Goal: Entertainment & Leisure: Consume media (video, audio)

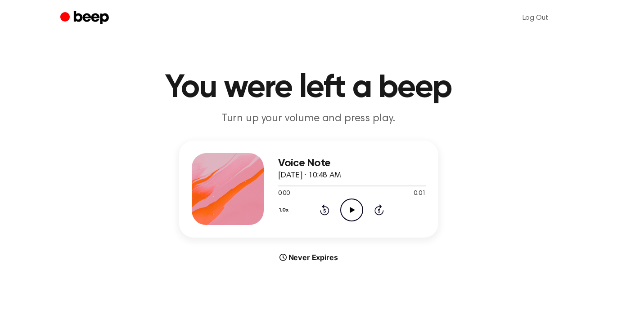
click at [354, 211] on icon "Play Audio" at bounding box center [351, 210] width 23 height 23
click at [358, 213] on icon "Play Audio" at bounding box center [351, 210] width 23 height 23
click at [344, 210] on icon "Play Audio" at bounding box center [351, 210] width 23 height 23
click at [362, 206] on div "1.0x Rewind 5 seconds Play Audio Skip 5 seconds" at bounding box center [351, 210] width 147 height 23
click at [354, 209] on icon "Play Audio" at bounding box center [351, 210] width 23 height 23
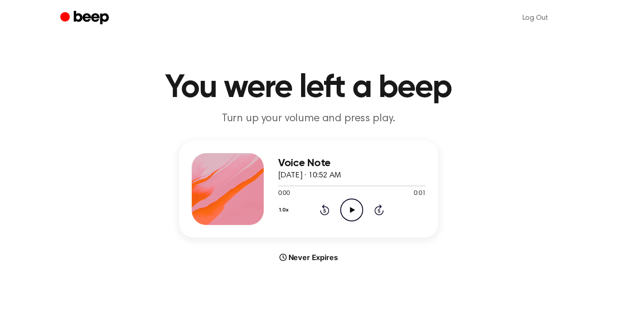
click at [356, 207] on icon "Play Audio" at bounding box center [351, 210] width 23 height 23
click at [352, 199] on circle at bounding box center [351, 210] width 22 height 22
click at [353, 207] on icon "Play Audio" at bounding box center [351, 210] width 23 height 23
click at [354, 212] on icon "Play Audio" at bounding box center [351, 210] width 23 height 23
click at [354, 206] on icon "Play Audio" at bounding box center [351, 210] width 23 height 23
